Goal: Communication & Community: Answer question/provide support

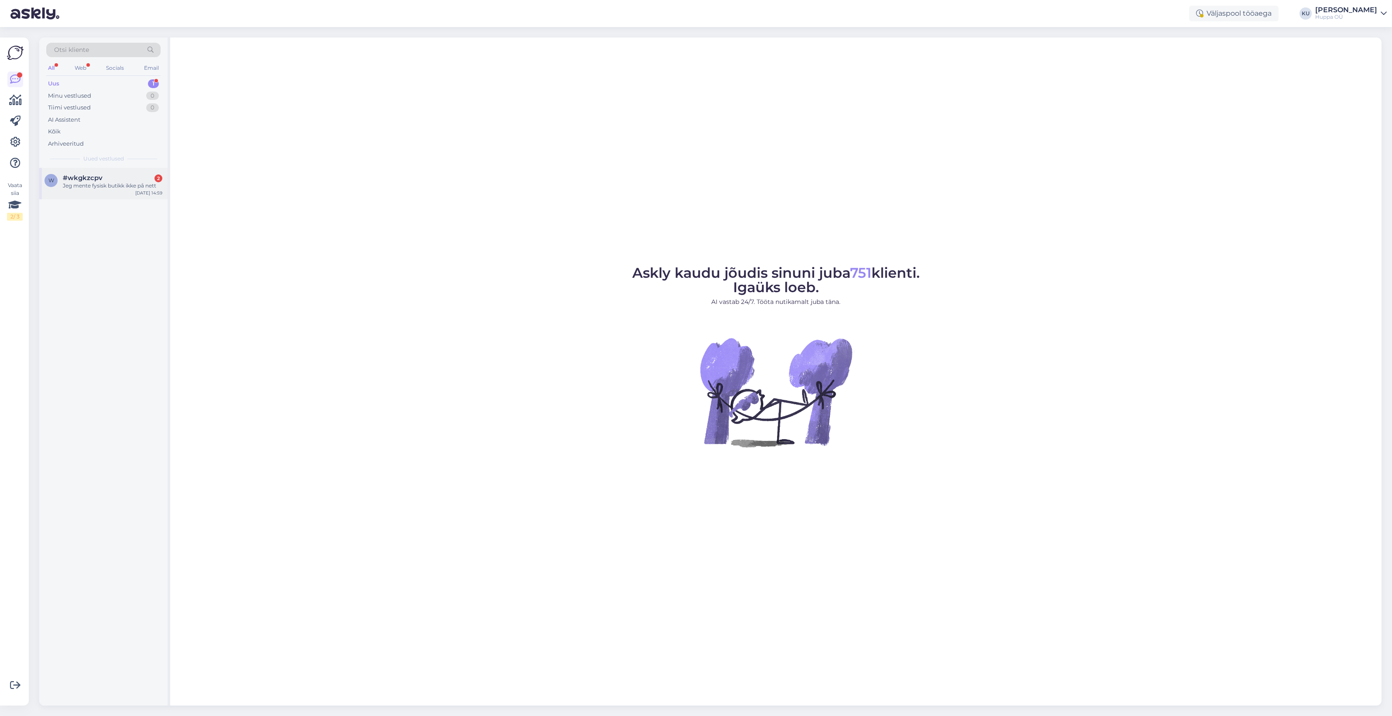
drag, startPoint x: 113, startPoint y: 182, endPoint x: 166, endPoint y: 190, distance: 53.4
click at [113, 182] on div "Jeg mente fysisk butikk ikke på nett" at bounding box center [112, 186] width 99 height 8
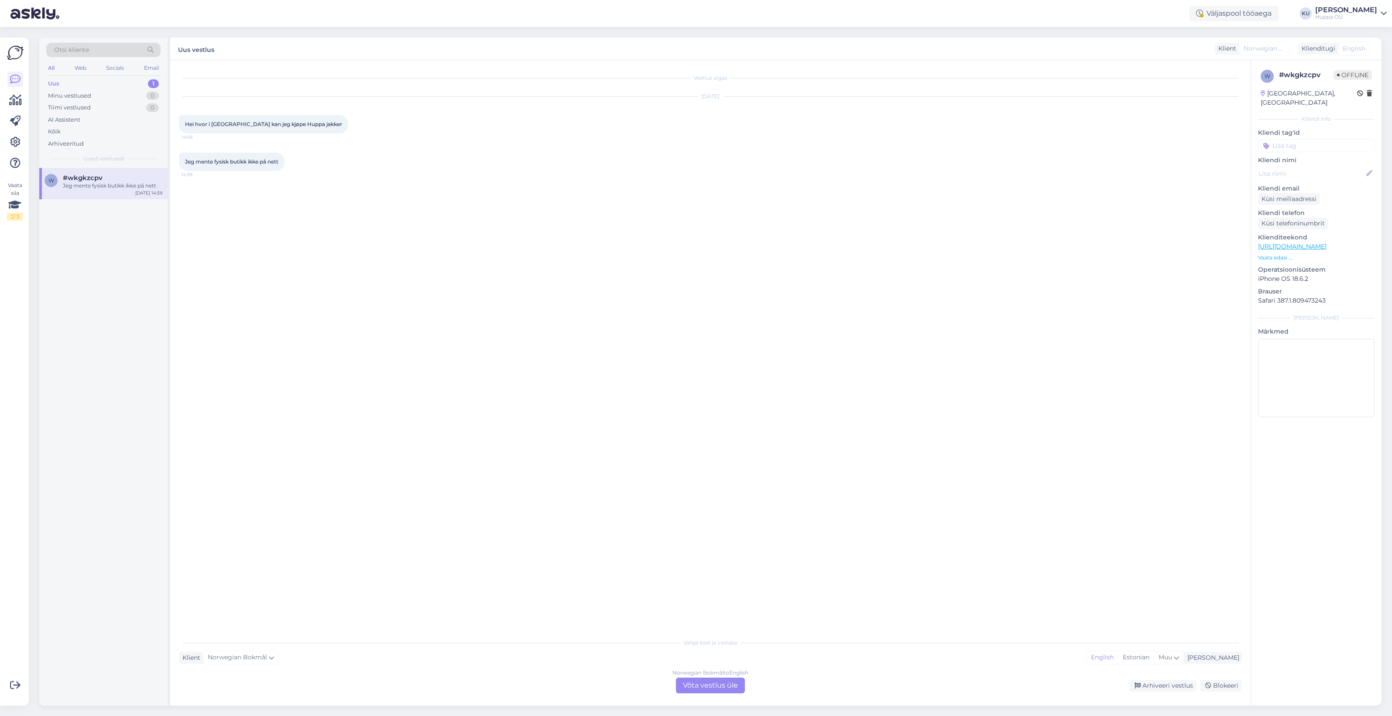
click at [708, 685] on div "Norwegian Bokmål to English Võta vestlus üle" at bounding box center [710, 686] width 69 height 16
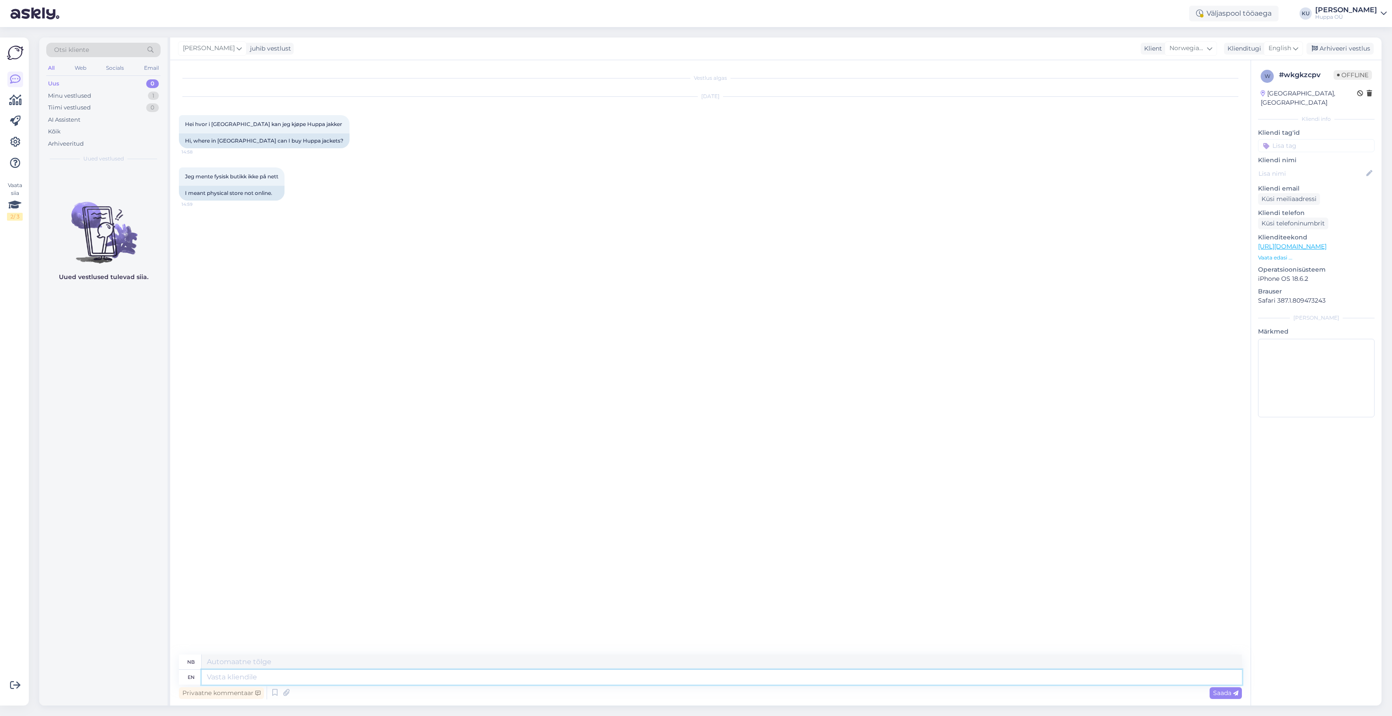
click at [298, 672] on textarea at bounding box center [722, 677] width 1040 height 15
type textarea "Hi!"
type textarea "Hei!"
type textarea "Hi! We d"
type textarea "Hei! Vi"
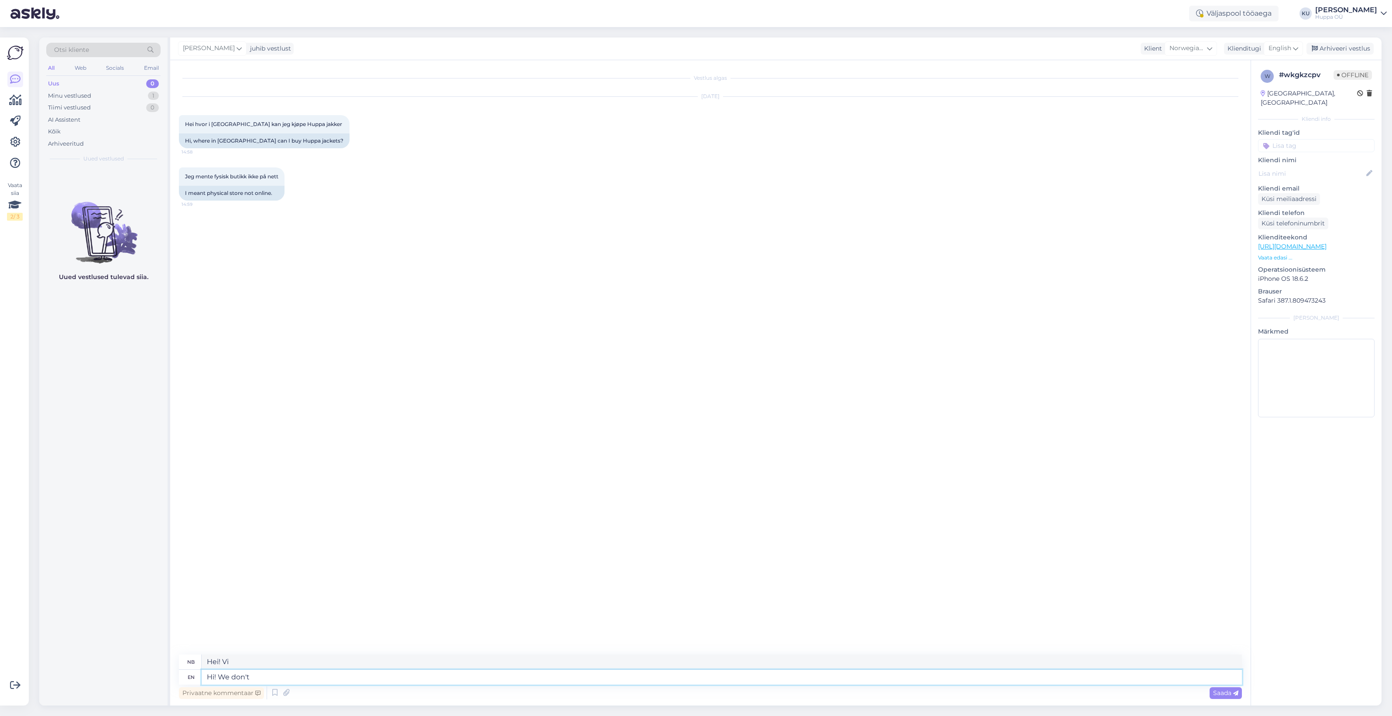
type textarea "Hi! We don't h"
type textarea "Hei! Det gjør vi ikke."
type textarea "Hi! We don't ha"
type textarea "Hei! Vi har ikke"
type textarea "Hi! We don't have physical s"
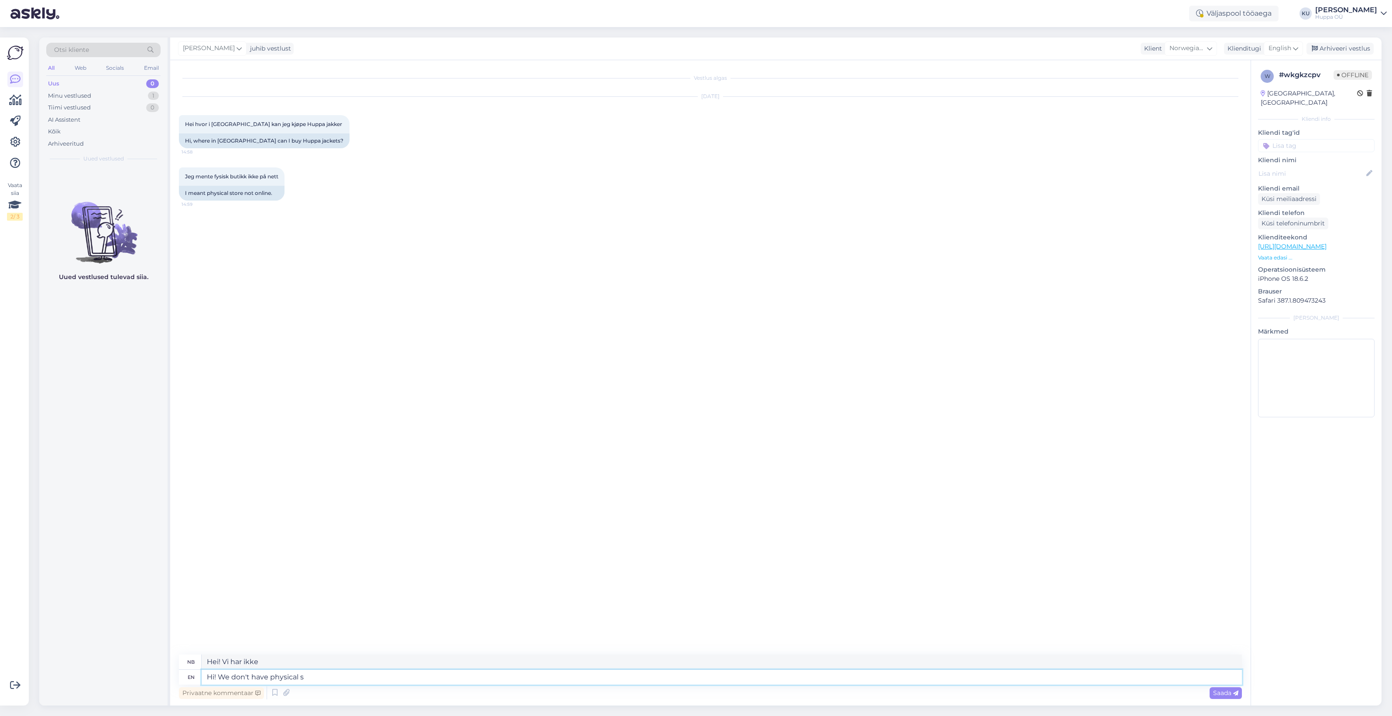
type textarea "Hei! Vi har ikke fysiske"
type textarea "Hi! We don't have physical stores i"
type textarea "Hei! Vi har ingen fysiske butikker."
type textarea "Hi! We don't have physical stores in"
type textarea "Hei! Vi har ingen fysiske butikker i"
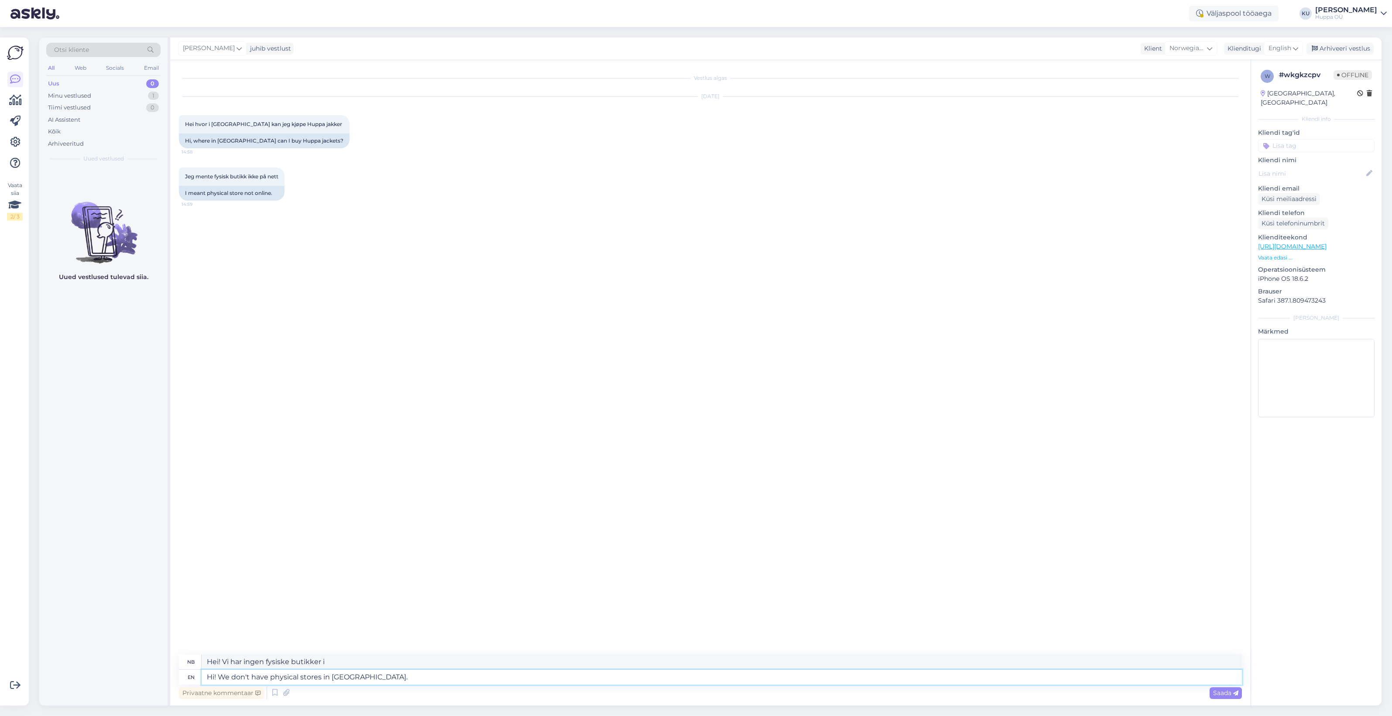
type textarea "Hi! We don't have physical stores in [GEOGRAPHIC_DATA]."
type textarea "Hei! Vi har ingen fysiske butikker i [GEOGRAPHIC_DATA]."
type textarea "Hi! We don't have physical stores in [GEOGRAPHIC_DATA]. Currently o"
type textarea "Hei! Vi har ingen fysiske butikker i [GEOGRAPHIC_DATA]. For øyeblikket."
type textarea "Hi! We don't have physical stores in [GEOGRAPHIC_DATA]. Currently only"
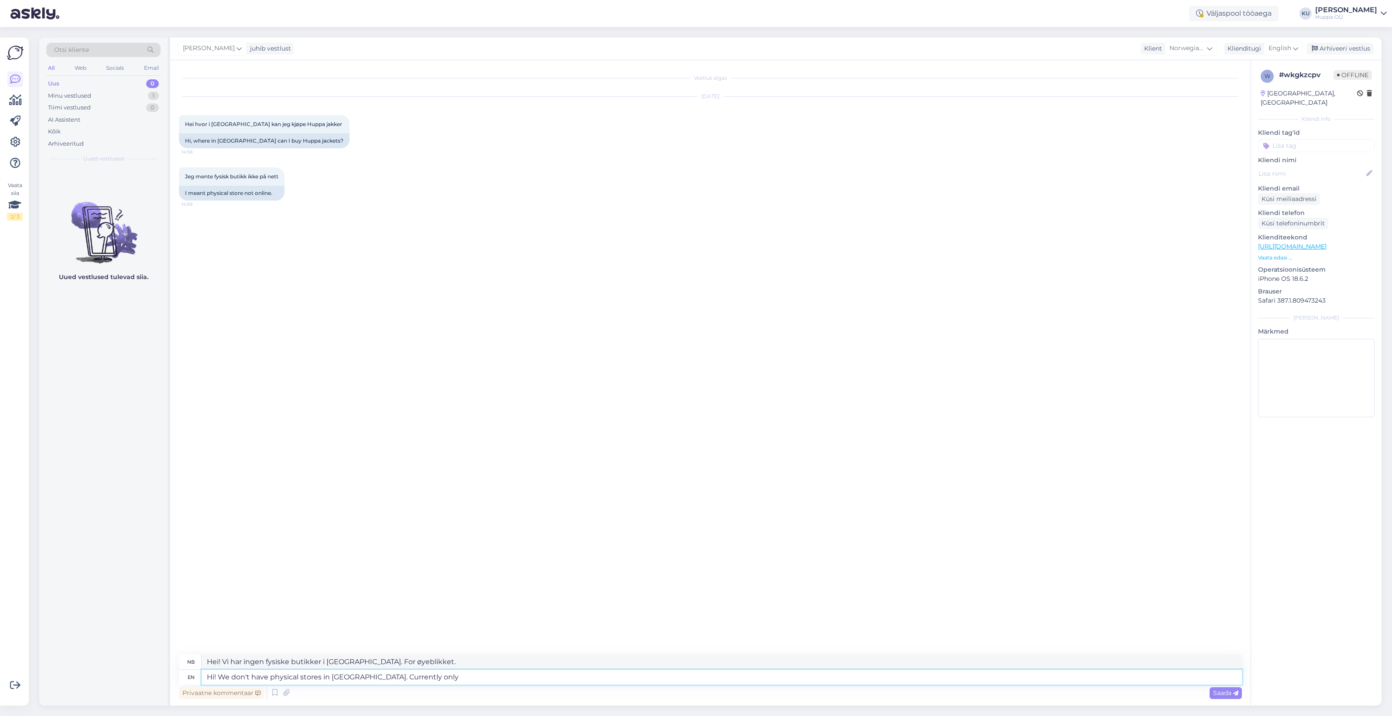
type textarea "Hei! Vi har ingen fysiske butikker i [GEOGRAPHIC_DATA]. For øyeblikket kun"
type textarea "Hi! We don't have physical stores in [GEOGRAPHIC_DATA]. Currently only in"
type textarea "Hei! Vi har ingen fysiske butikker i [GEOGRAPHIC_DATA]. For øyeblikket kun i"
type textarea "Hi! We don't have physical stores in [GEOGRAPHIC_DATA]. Currently only in [GEOG…"
type textarea "Hei! Vi har ingen fysiske butikker i [GEOGRAPHIC_DATA]. For øyeblikket kun i [G…"
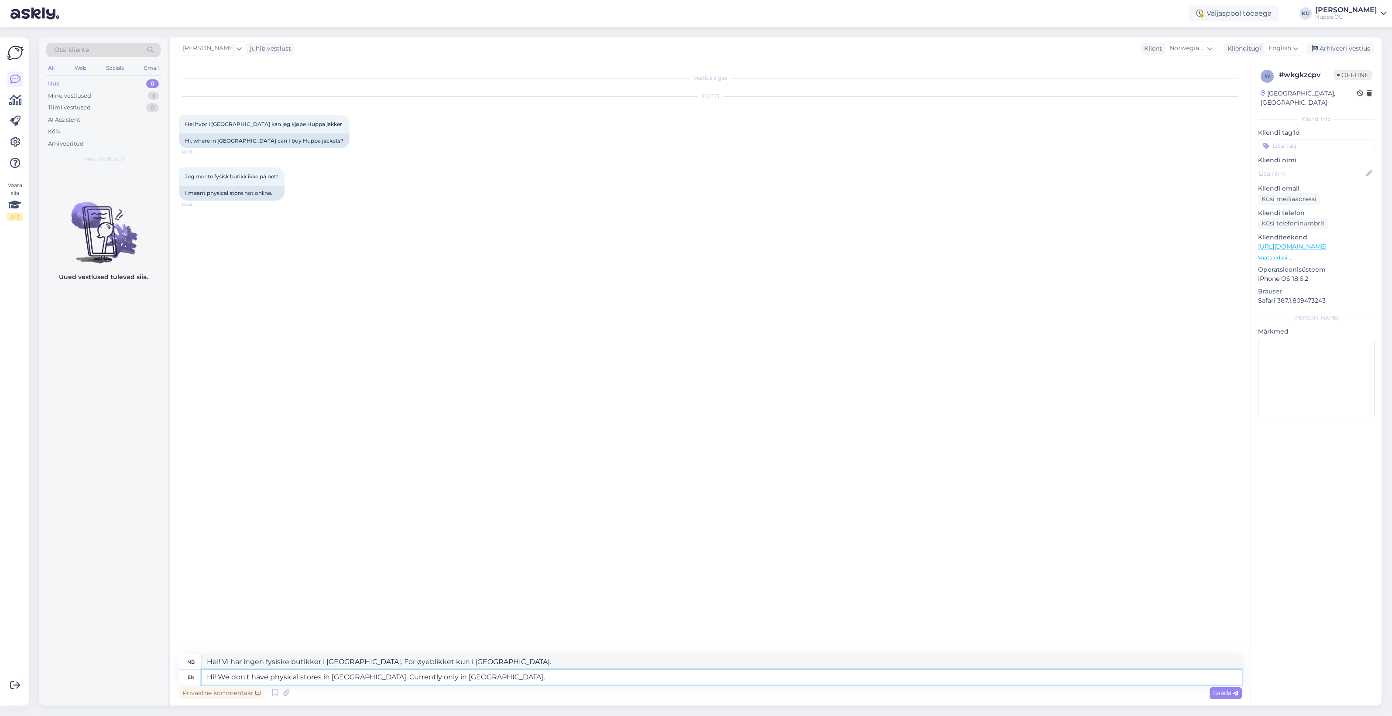
type textarea "Hi! We don't have physical stores in [GEOGRAPHIC_DATA]. Currently only in [GEOG…"
type textarea "Hei! Vi har ingen fysiske butikker i [GEOGRAPHIC_DATA]. For øyeblikket bare i […"
type textarea "Hi! We don't have physical stores in [GEOGRAPHIC_DATA]. Currently only in [GEOG…"
type textarea "Hei! Vi har ingen fysiske butikker i [GEOGRAPHIC_DATA]. For øyeblikket kun i [G…"
type textarea "Hi! We don't have physical stores in [GEOGRAPHIC_DATA]. Currently only in [GEOG…"
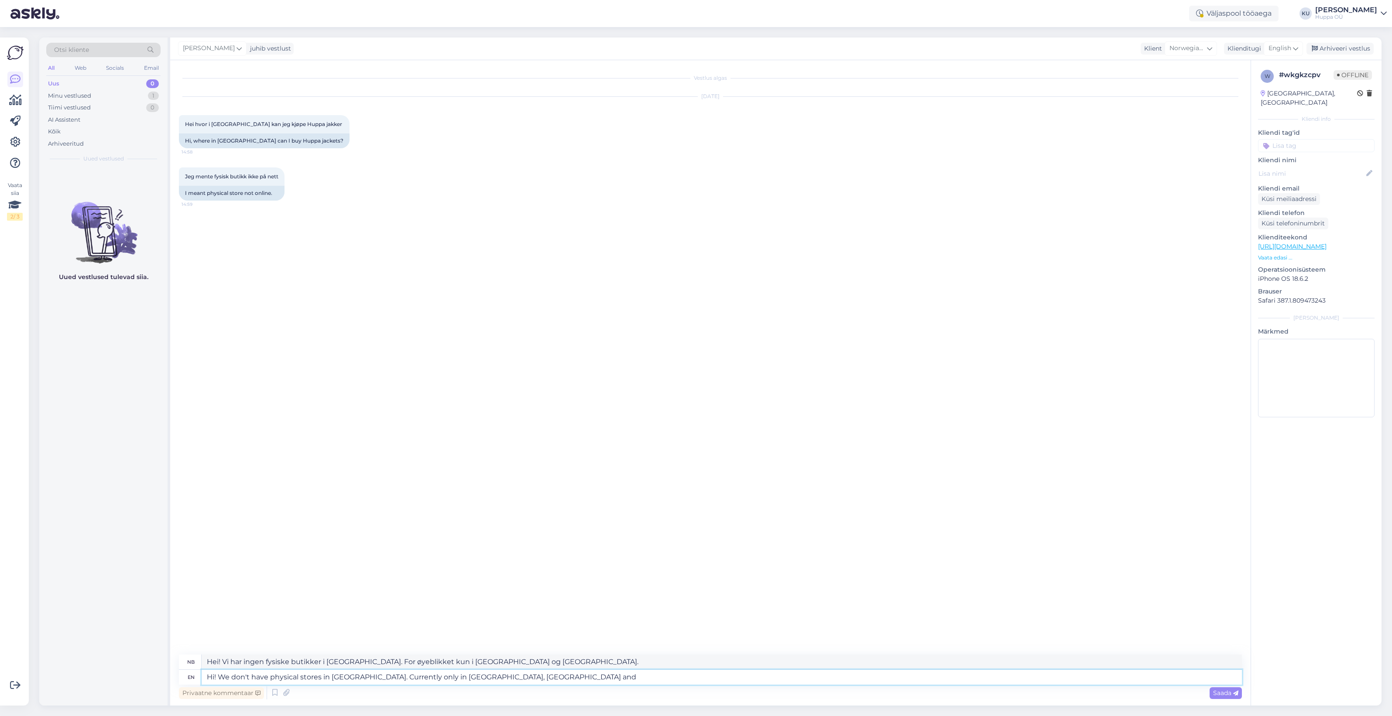
type textarea "Hei! Vi har ingen fysiske butikker i [GEOGRAPHIC_DATA]. For øyeblikket kun i [G…"
type textarea "Hi! We don't have physical stores in [GEOGRAPHIC_DATA]. Currently only in [GEOG…"
type textarea "Hei! Vi har ingen fysiske butikker i [GEOGRAPHIC_DATA]. For øyeblikket kun i [G…"
type textarea "Hi! We don't have physical stores in [GEOGRAPHIC_DATA]. Currently only in [GEOG…"
click at [1214, 690] on span "Saada" at bounding box center [1225, 693] width 25 height 8
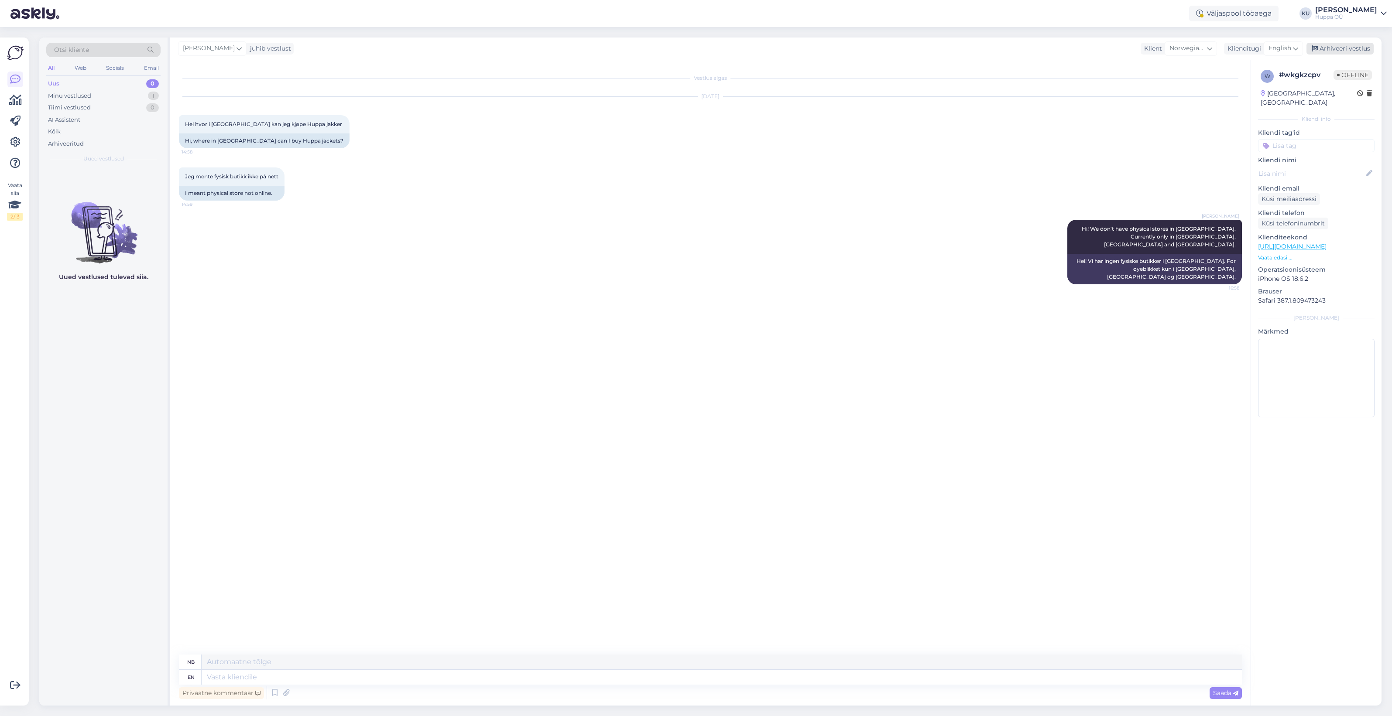
click at [1345, 49] on div "Arhiveeri vestlus" at bounding box center [1339, 49] width 67 height 12
